Goal: Task Accomplishment & Management: Complete application form

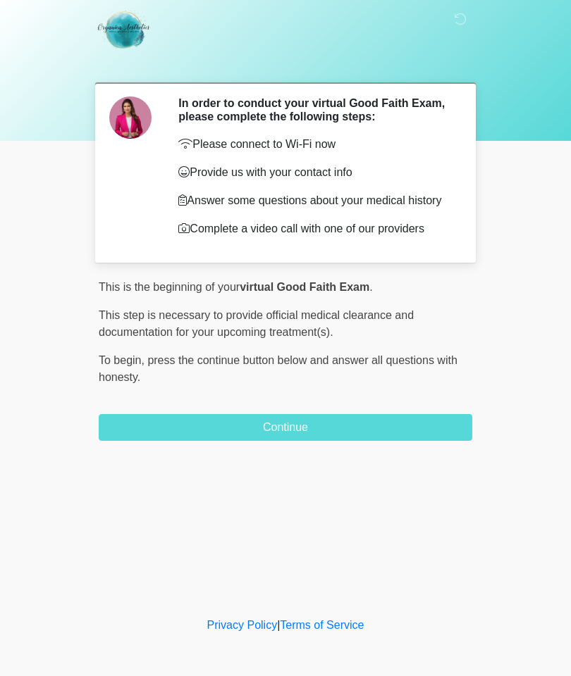
click at [316, 434] on button "Continue" at bounding box center [285, 427] width 373 height 27
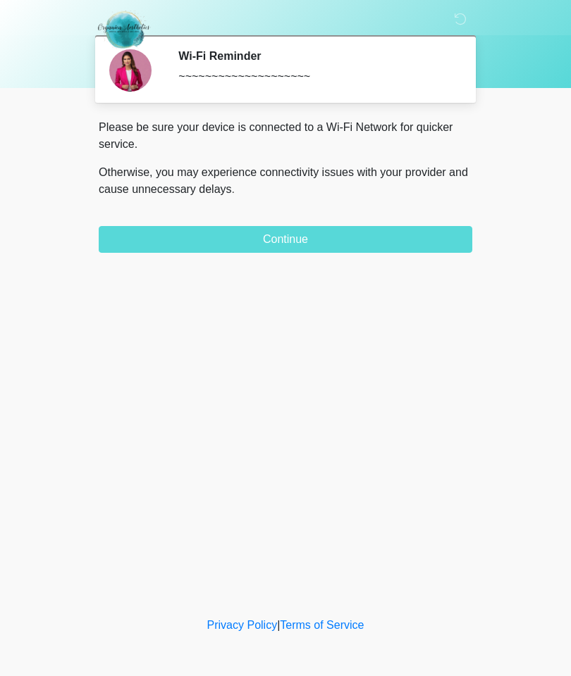
click at [315, 235] on button "Continue" at bounding box center [285, 239] width 373 height 27
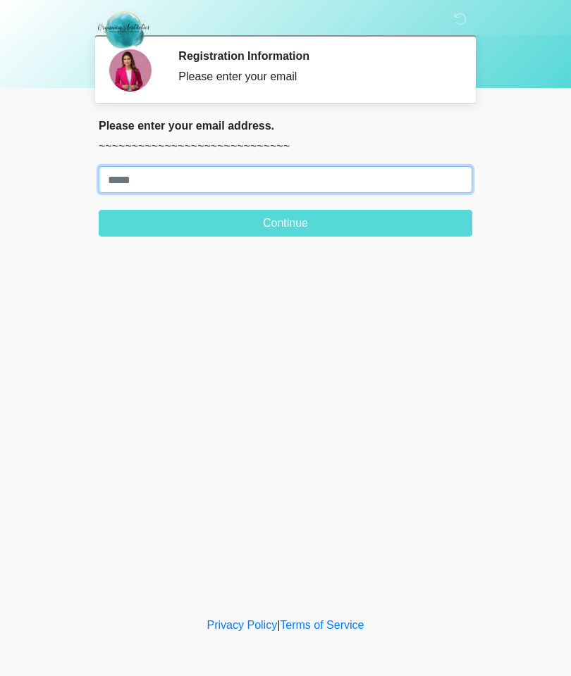
click at [225, 180] on input "Where should we email your treatment plan?" at bounding box center [285, 179] width 373 height 27
type input "**********"
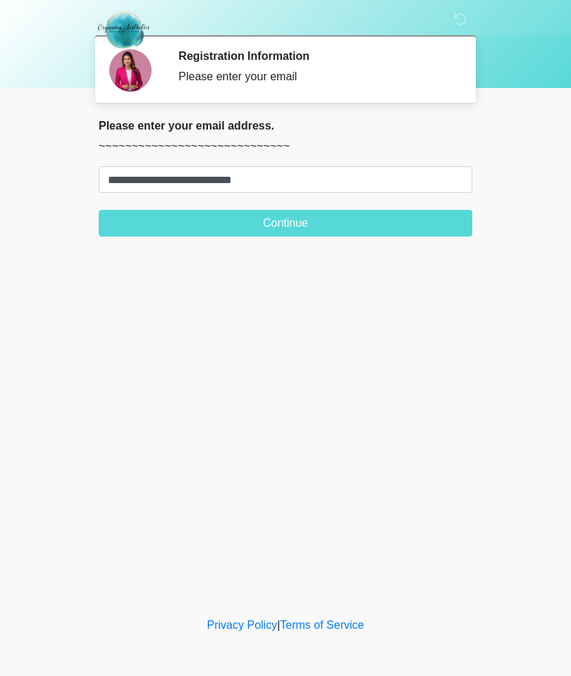
click at [306, 223] on button "Continue" at bounding box center [285, 223] width 373 height 27
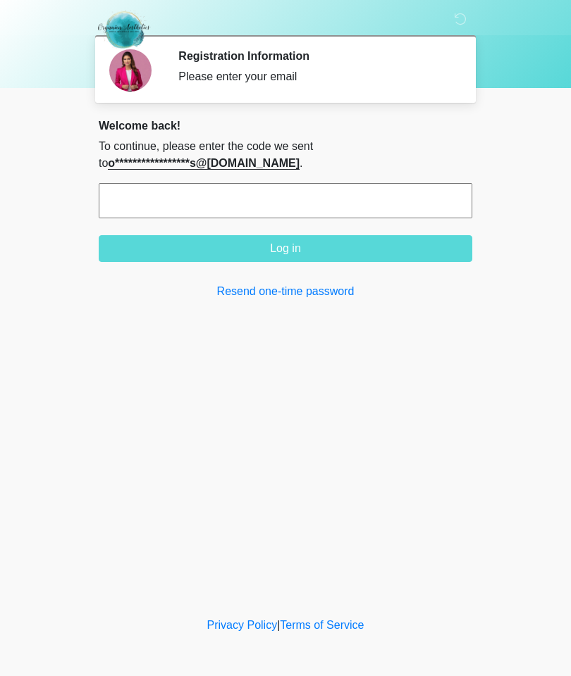
click at [284, 189] on input "text" at bounding box center [285, 200] width 373 height 35
type input "******"
click at [313, 243] on button "Log in" at bounding box center [285, 248] width 373 height 27
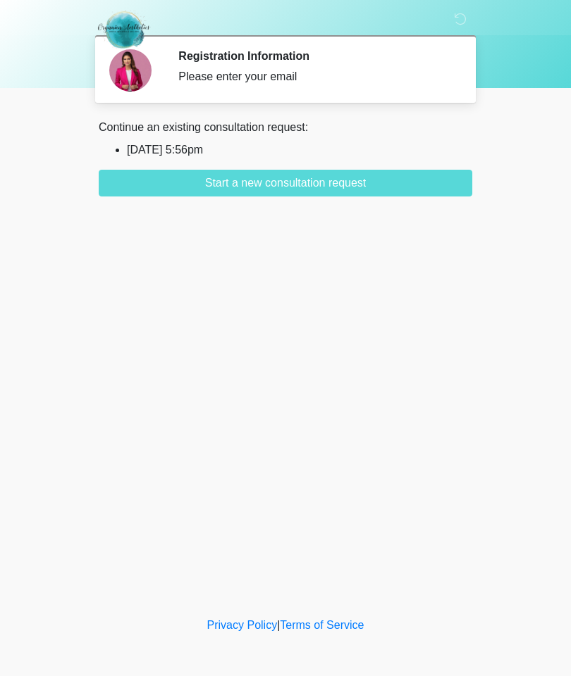
click at [333, 177] on button "Start a new consultation request" at bounding box center [285, 183] width 373 height 27
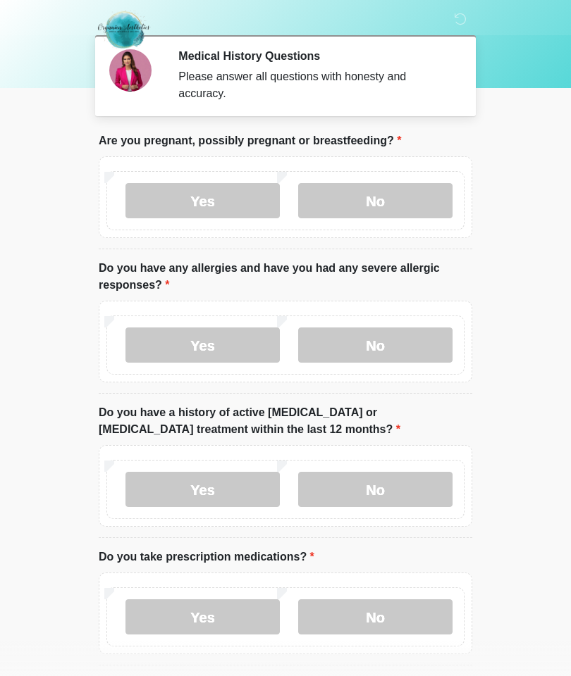
click at [408, 195] on label "No" at bounding box center [375, 200] width 154 height 35
click at [395, 343] on label "No" at bounding box center [375, 345] width 154 height 35
click at [398, 483] on label "No" at bounding box center [375, 489] width 154 height 35
click at [384, 617] on label "No" at bounding box center [375, 617] width 154 height 35
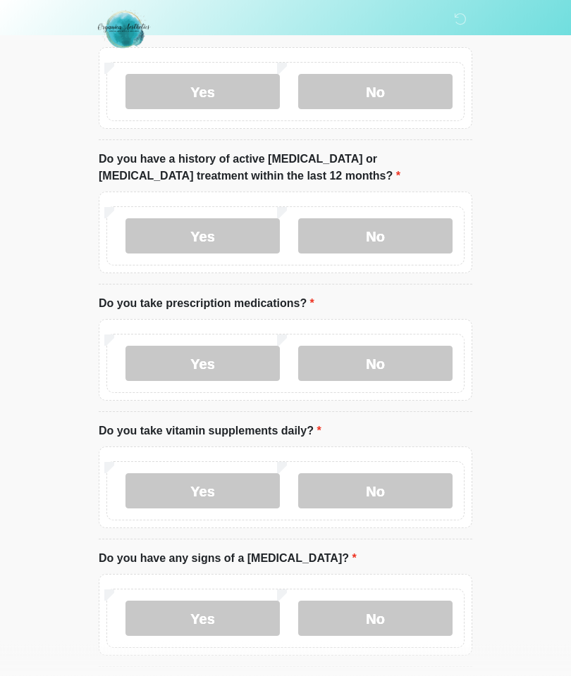
scroll to position [254, 0]
click at [390, 488] on label "No" at bounding box center [375, 490] width 154 height 35
click at [397, 606] on label "No" at bounding box center [375, 618] width 154 height 35
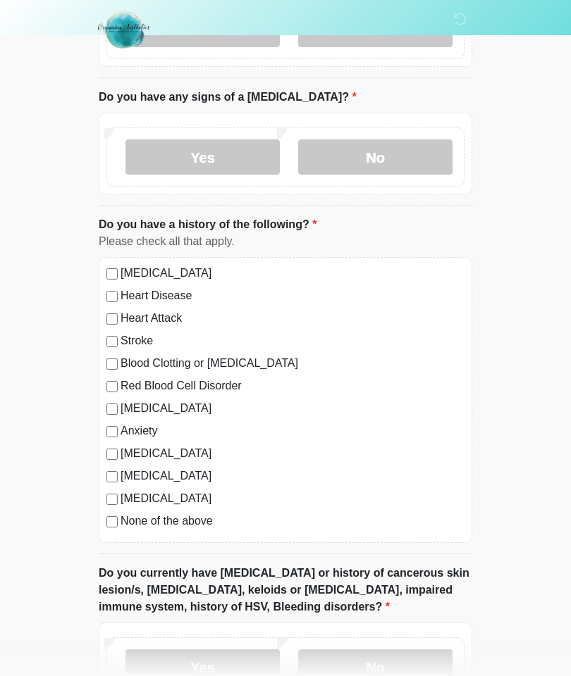
scroll to position [716, 0]
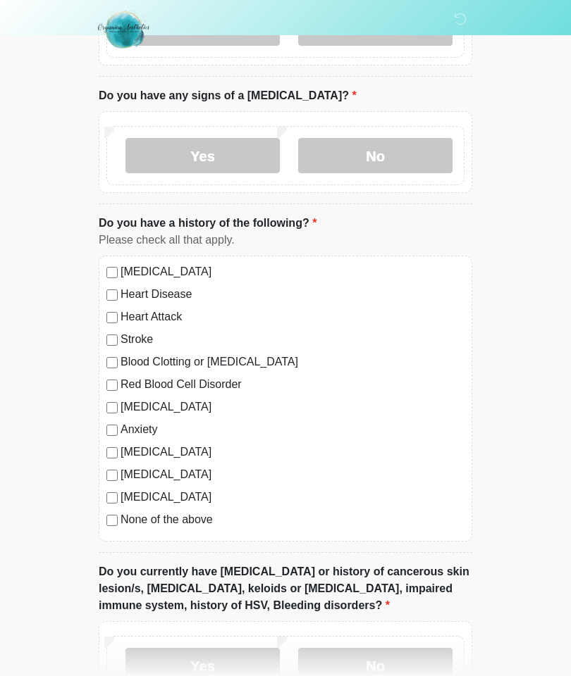
click at [404, 660] on label "No" at bounding box center [375, 665] width 154 height 35
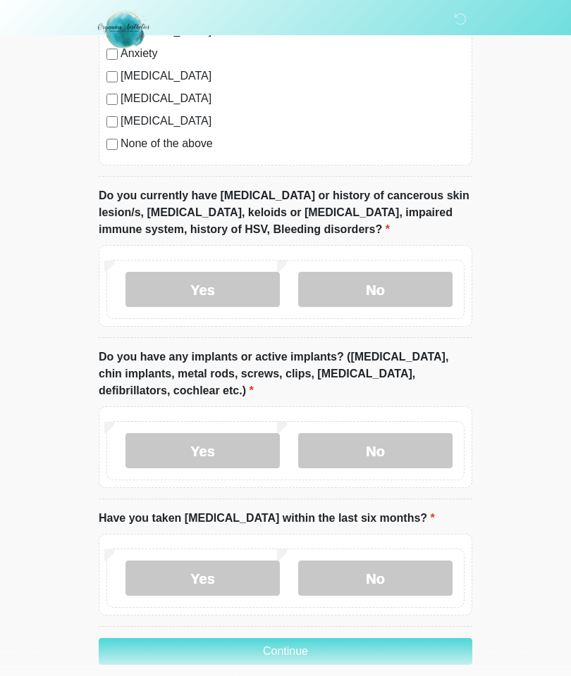
scroll to position [1098, 0]
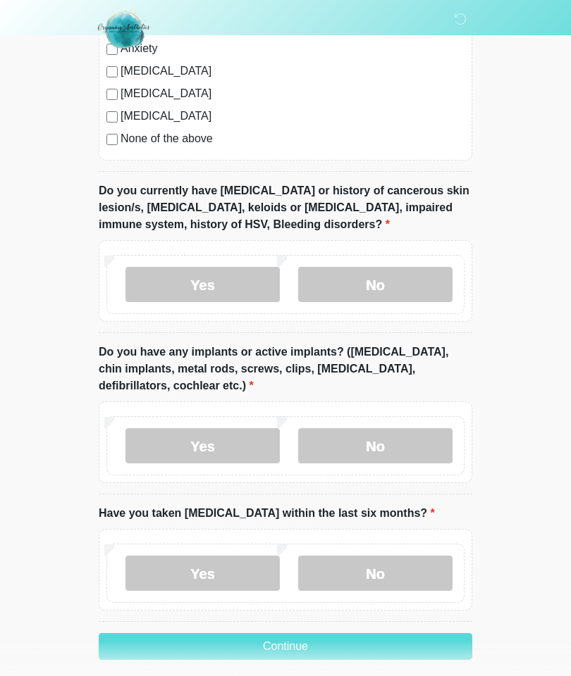
click at [396, 437] on label "No" at bounding box center [375, 445] width 154 height 35
click at [396, 569] on label "No" at bounding box center [375, 573] width 154 height 35
click at [315, 640] on button "Continue" at bounding box center [285, 646] width 373 height 27
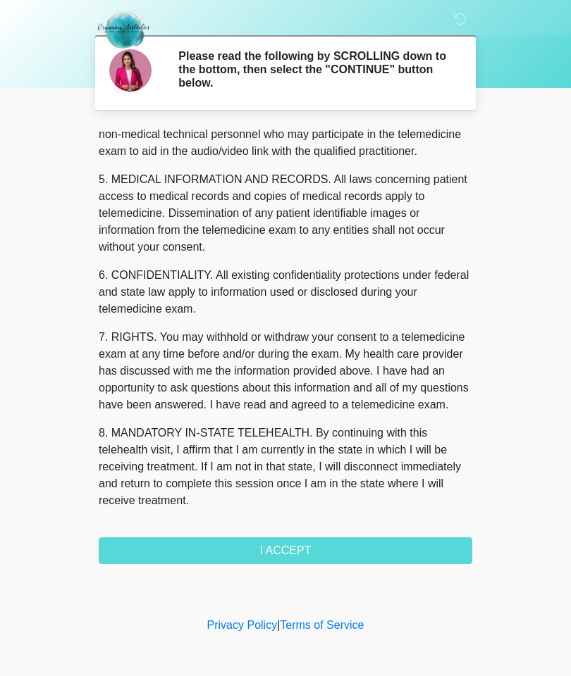
scroll to position [423, 0]
click at [316, 547] on button "I ACCEPT" at bounding box center [285, 551] width 373 height 27
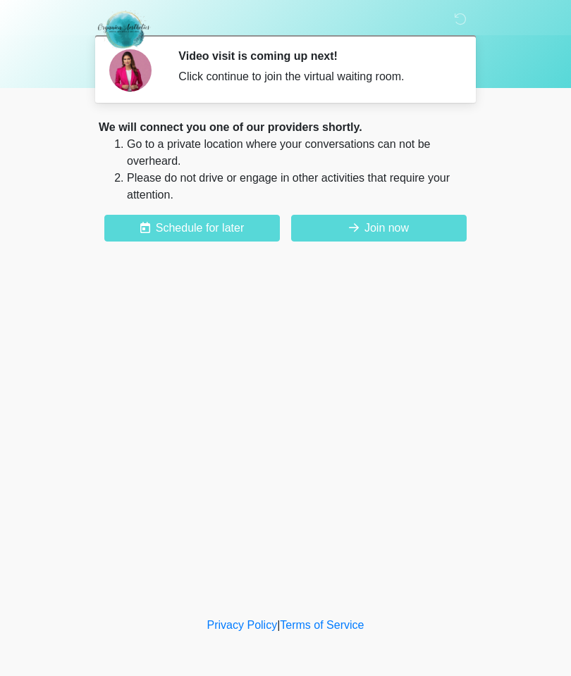
click at [385, 230] on button "Join now" at bounding box center [378, 228] width 175 height 27
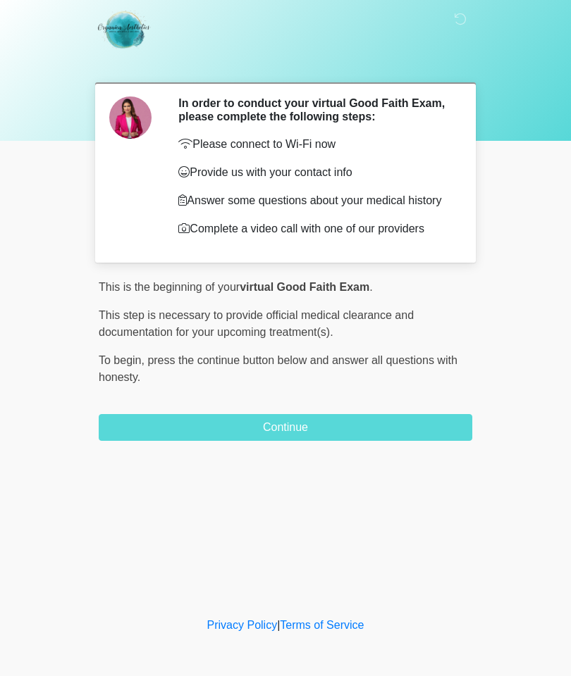
click at [314, 434] on button "Continue" at bounding box center [285, 427] width 373 height 27
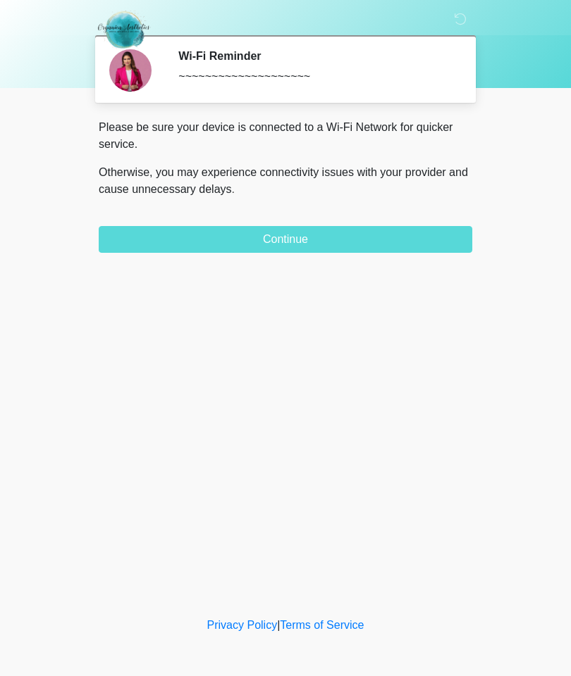
click at [306, 237] on button "Continue" at bounding box center [285, 239] width 373 height 27
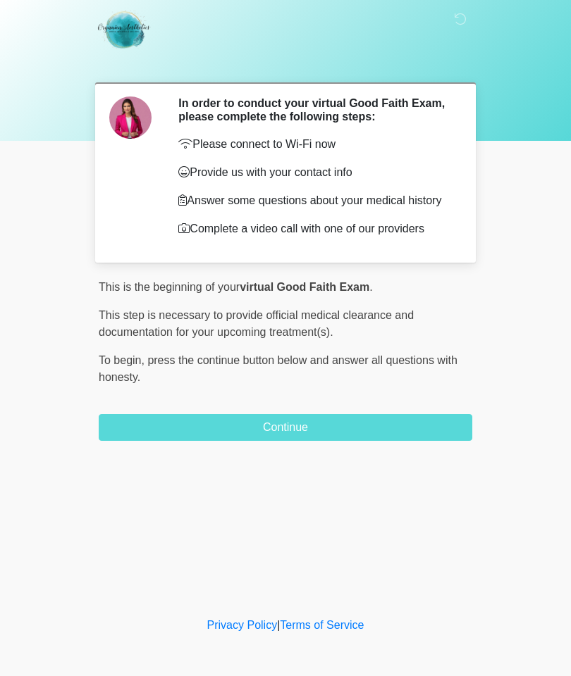
click at [317, 430] on button "Continue" at bounding box center [285, 427] width 373 height 27
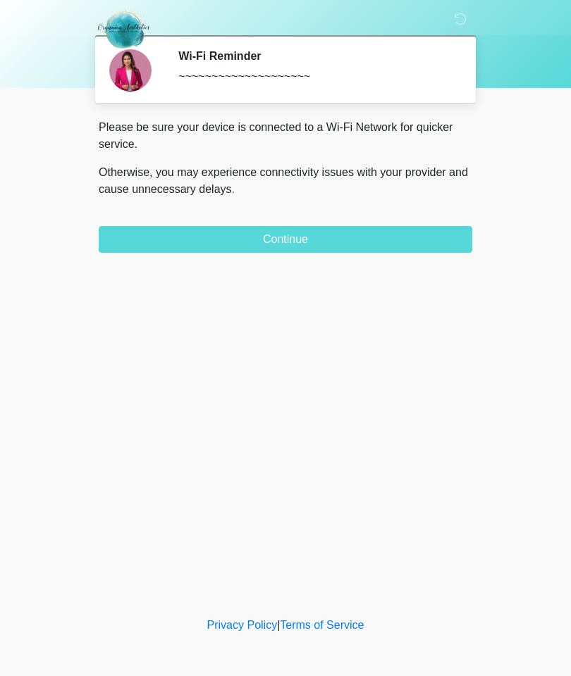
click at [288, 235] on button "Continue" at bounding box center [285, 239] width 373 height 27
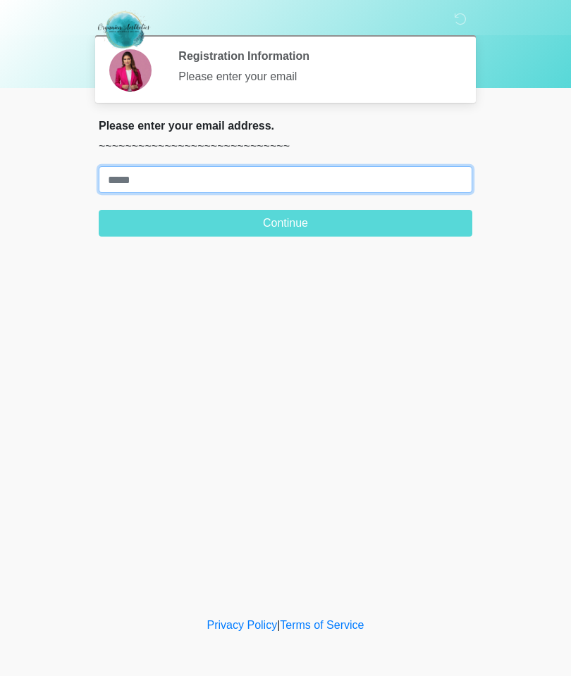
click at [261, 179] on input "Where should we email your treatment plan?" at bounding box center [285, 179] width 373 height 27
type input "**********"
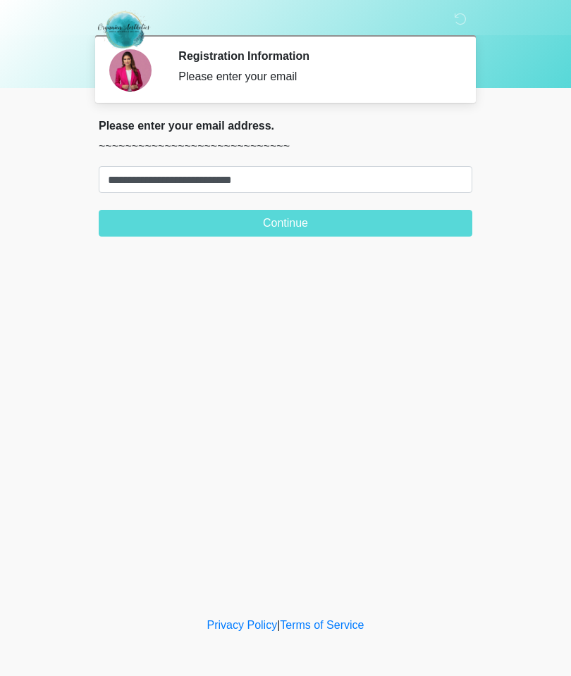
click at [315, 219] on button "Continue" at bounding box center [285, 223] width 373 height 27
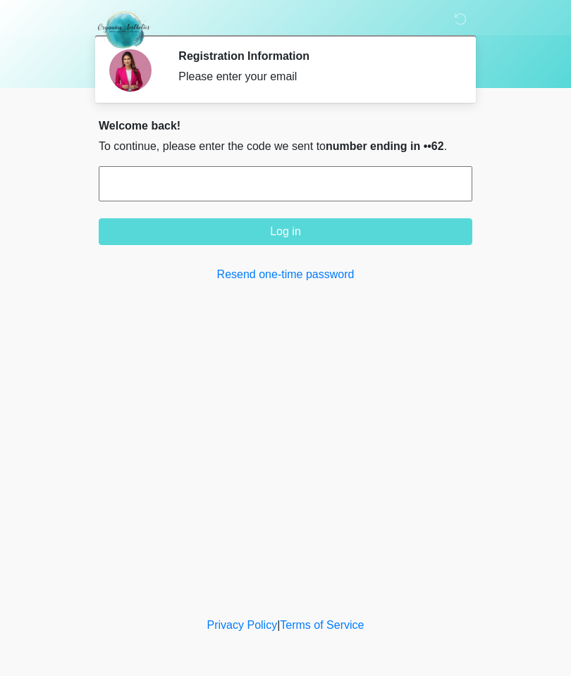
click at [268, 174] on input "text" at bounding box center [285, 183] width 373 height 35
type input "******"
click at [299, 225] on button "Log in" at bounding box center [285, 231] width 373 height 27
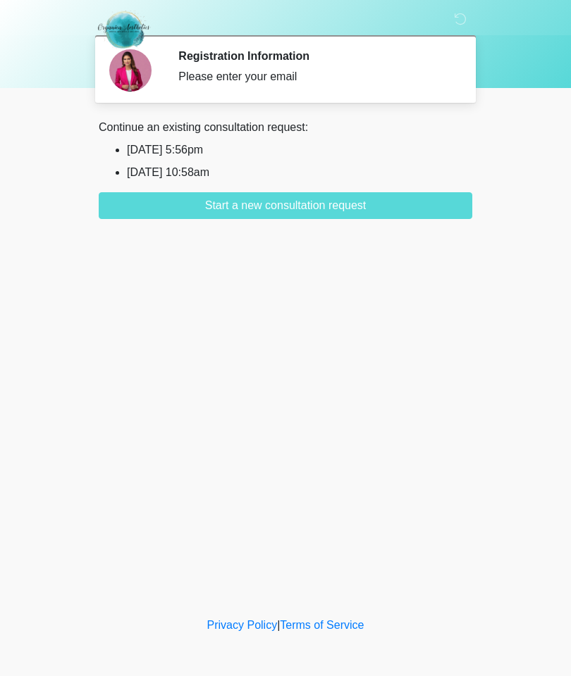
click at [292, 206] on button "Start a new consultation request" at bounding box center [285, 205] width 373 height 27
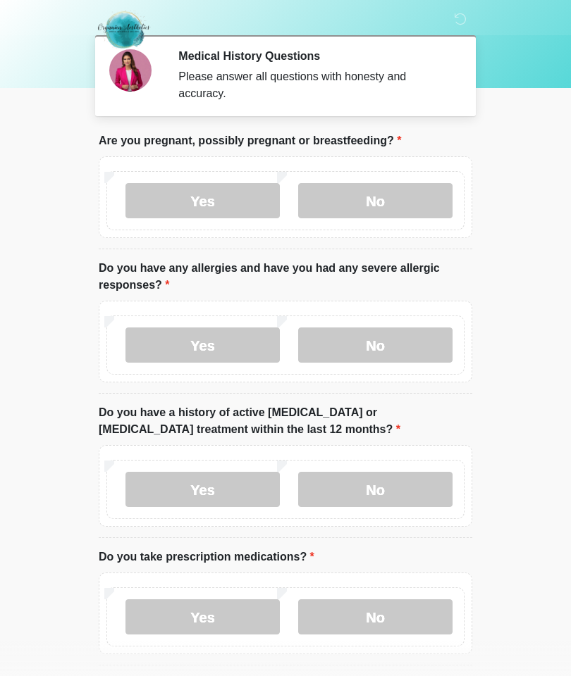
click at [378, 197] on label "No" at bounding box center [375, 200] width 154 height 35
click at [407, 330] on label "No" at bounding box center [375, 345] width 154 height 35
click at [407, 490] on label "No" at bounding box center [375, 489] width 154 height 35
click at [387, 619] on label "No" at bounding box center [375, 617] width 154 height 35
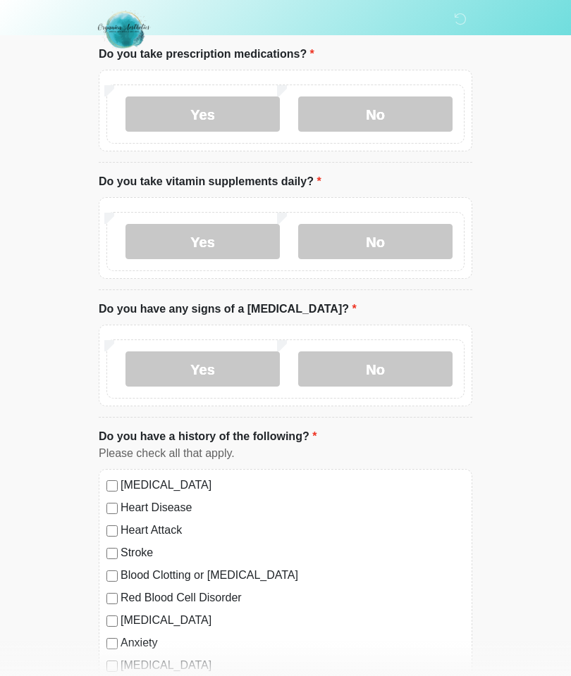
scroll to position [508, 0]
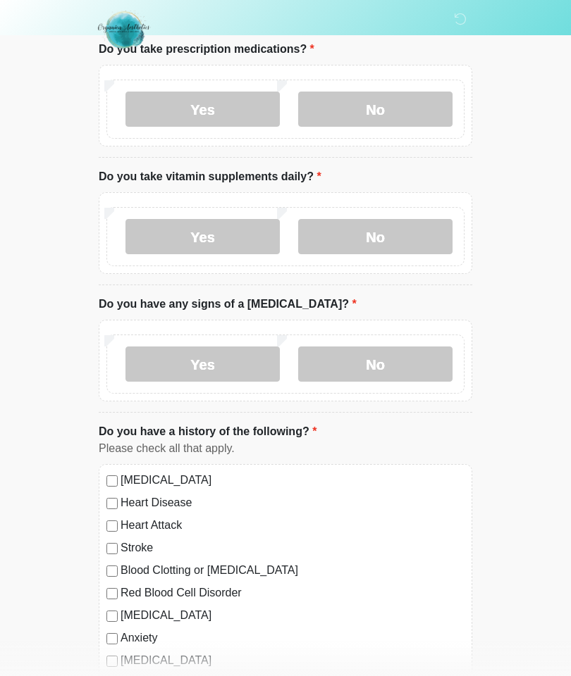
click at [390, 227] on label "No" at bounding box center [375, 236] width 154 height 35
click at [381, 372] on label "No" at bounding box center [375, 364] width 154 height 35
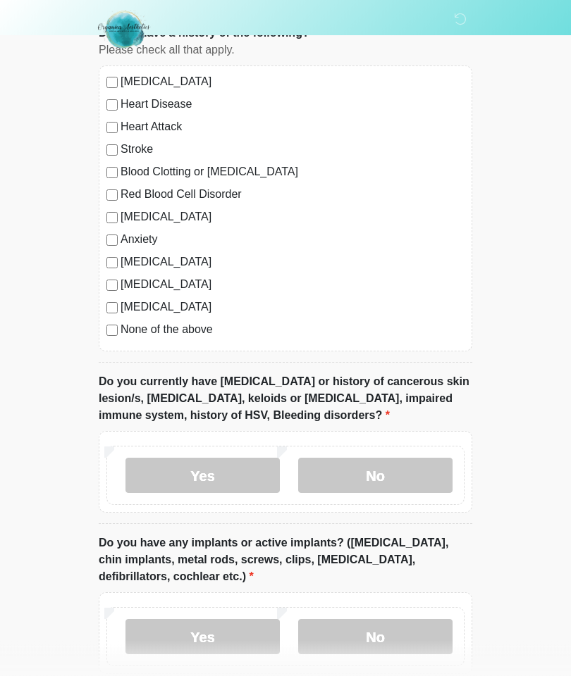
scroll to position [912, 0]
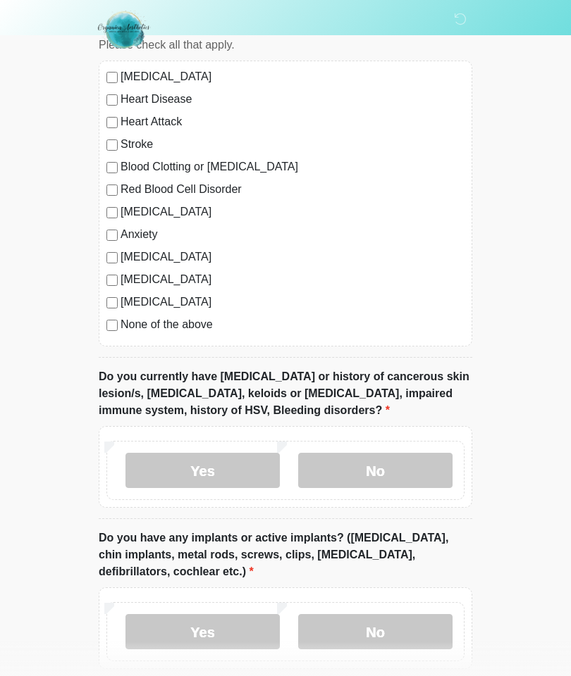
click at [108, 332] on div "High Blood Pressure Heart Disease Heart Attack Stroke Blood Clotting or Bleedin…" at bounding box center [285, 204] width 373 height 286
click at [389, 463] on label "No" at bounding box center [375, 470] width 154 height 35
click at [391, 632] on label "No" at bounding box center [375, 631] width 154 height 35
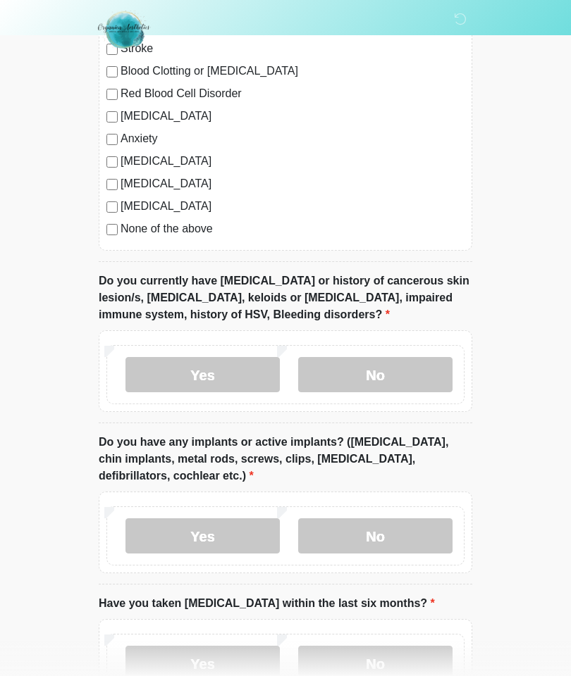
scroll to position [1098, 0]
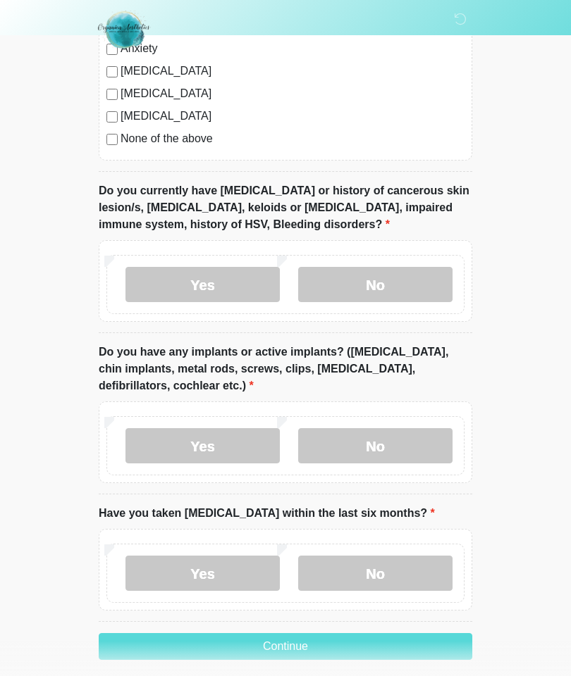
click at [406, 572] on label "No" at bounding box center [375, 573] width 154 height 35
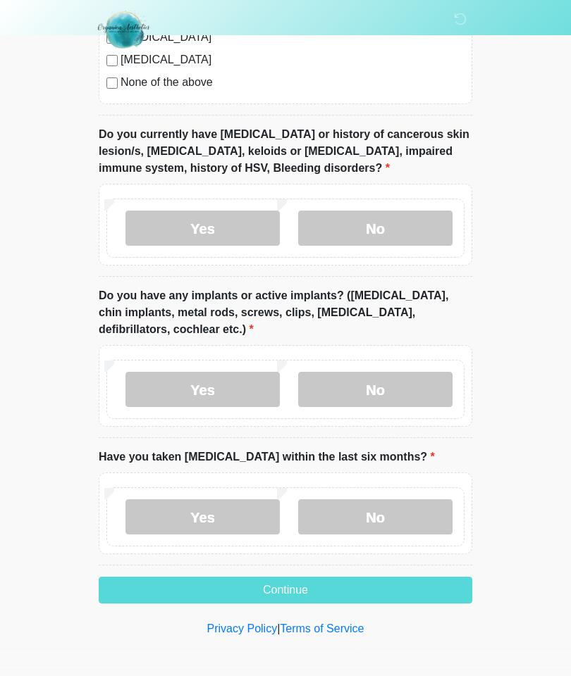
click at [311, 590] on button "Continue" at bounding box center [285, 590] width 373 height 27
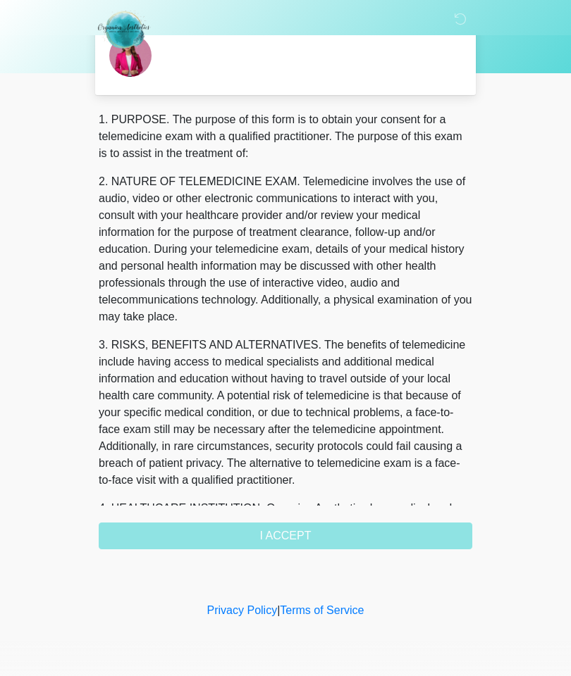
scroll to position [0, 0]
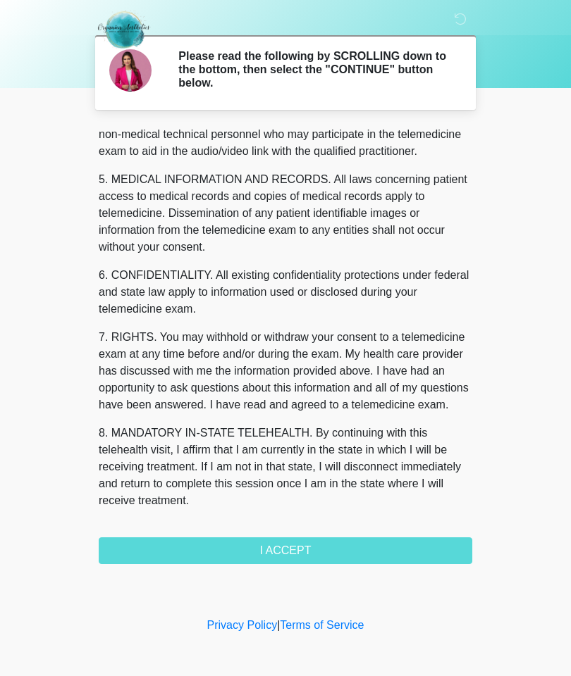
click at [317, 544] on button "I ACCEPT" at bounding box center [285, 551] width 373 height 27
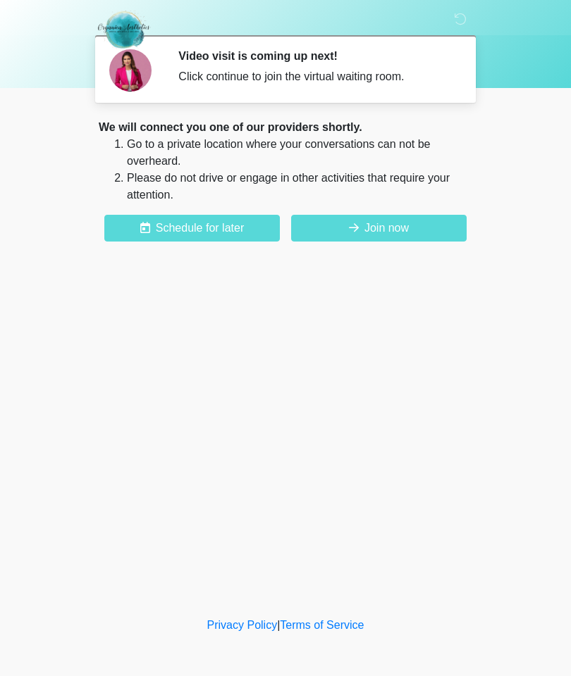
click at [380, 223] on button "Join now" at bounding box center [378, 228] width 175 height 27
